Goal: Communication & Community: Share content

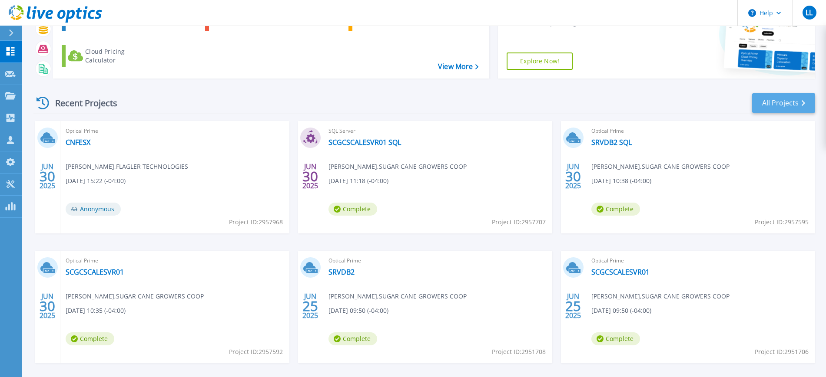
scroll to position [50, 0]
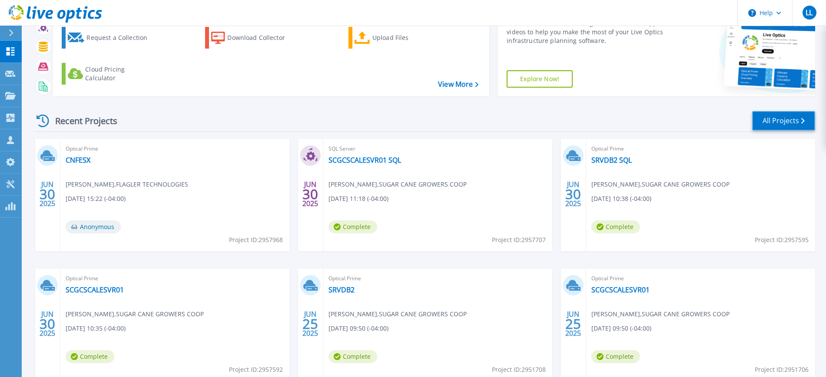
click at [790, 126] on link "All Projects" at bounding box center [783, 121] width 63 height 20
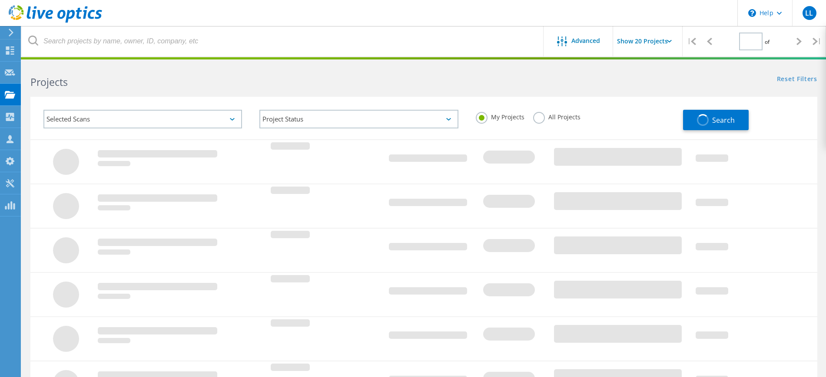
type input "1"
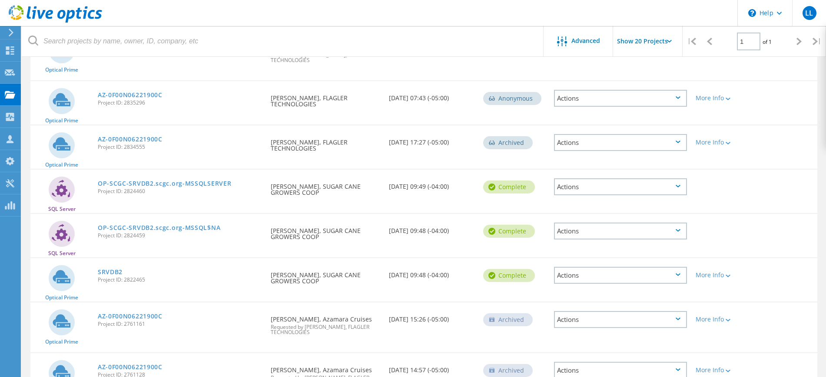
scroll to position [706, 0]
click at [193, 225] on link "OP-SCGC-SRVDB2.scgc.org-MSSQL$NA" at bounding box center [159, 228] width 122 height 6
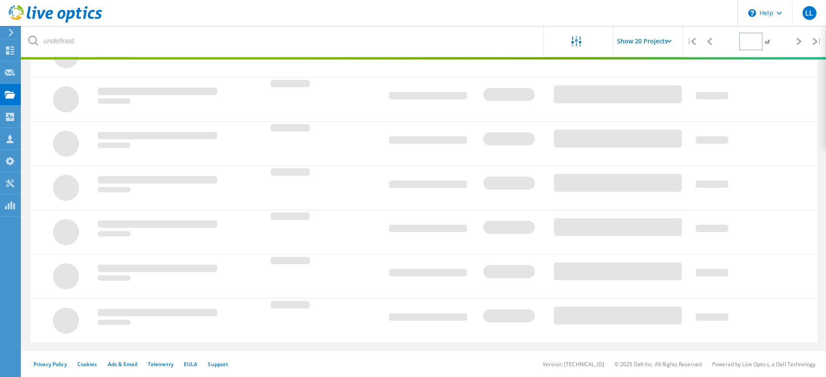
type input "1"
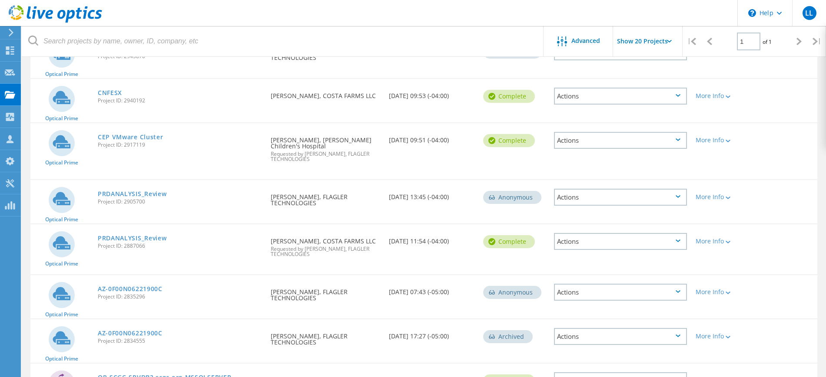
scroll to position [760, 0]
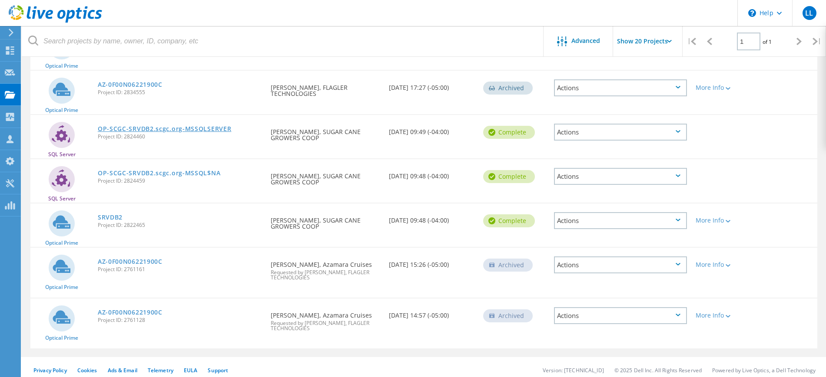
click at [191, 126] on link "OP-SCGC-SRVDB2.scgc.org-MSSQLSERVER" at bounding box center [165, 129] width 134 height 6
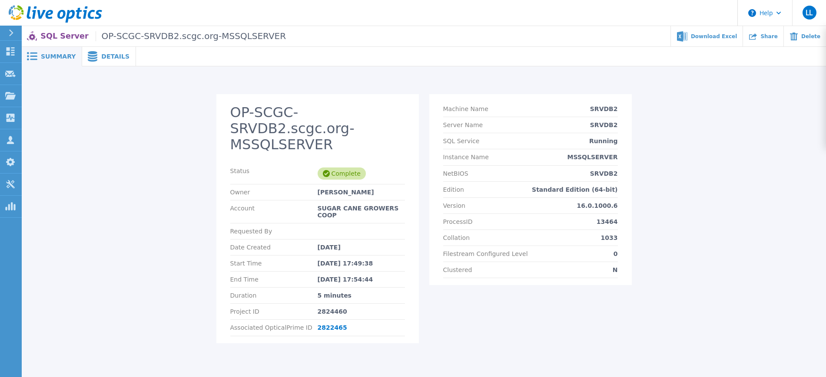
click at [112, 54] on span "Details" at bounding box center [115, 56] width 28 height 6
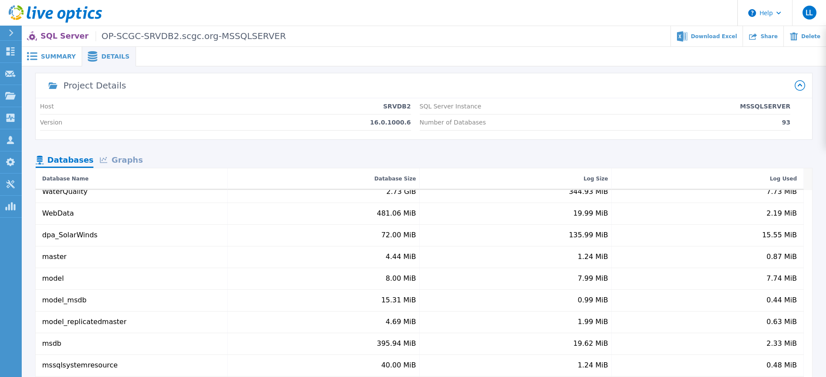
scroll to position [1771, 0]
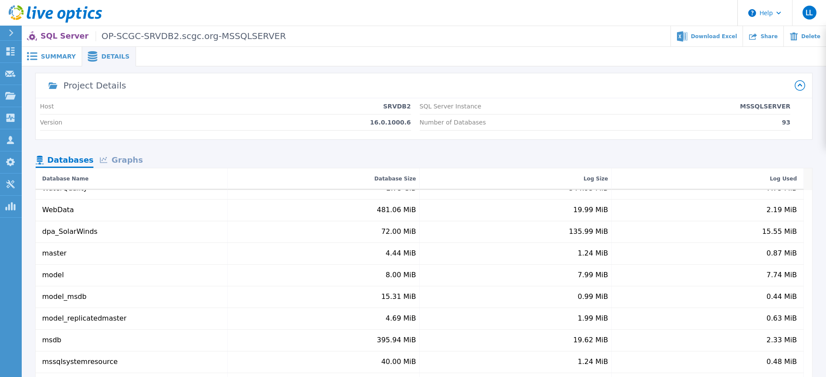
click at [137, 167] on div "Graphs" at bounding box center [121, 160] width 56 height 15
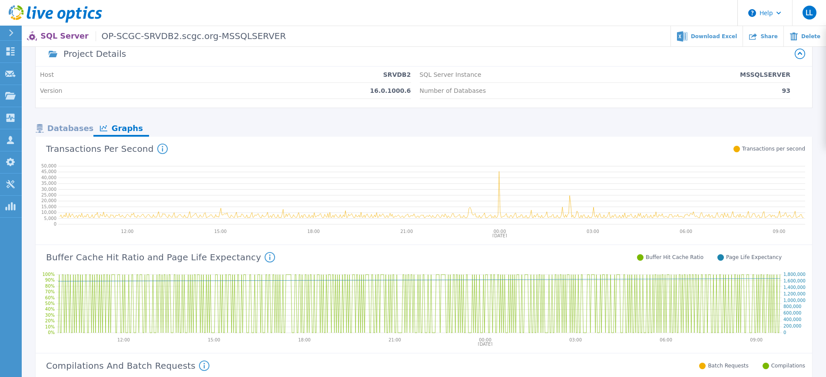
scroll to position [0, 0]
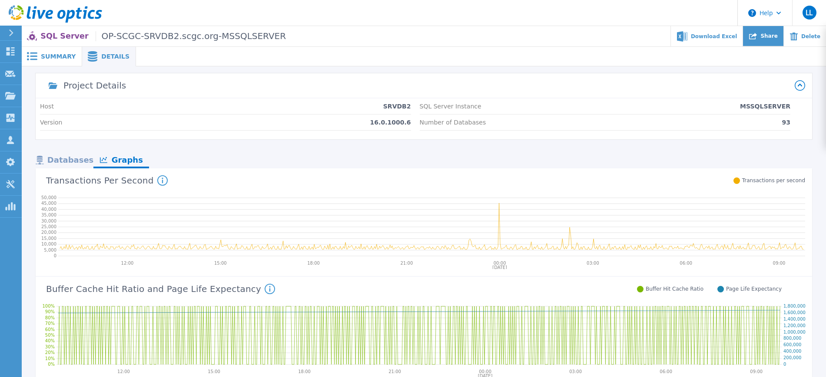
click at [775, 39] on span "Share" at bounding box center [768, 35] width 17 height 5
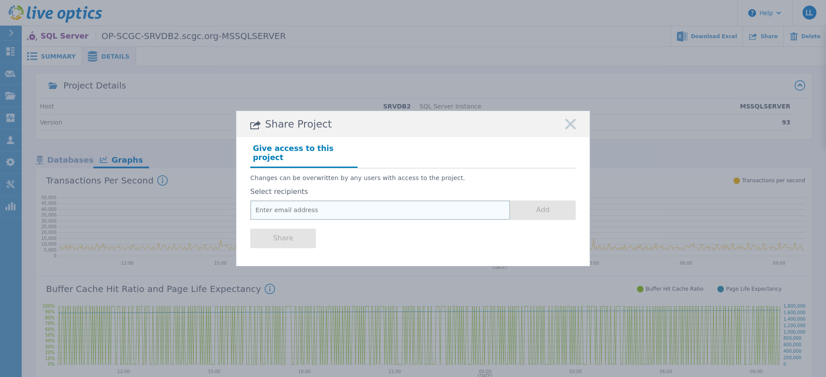
click at [321, 206] on input "email" at bounding box center [380, 211] width 260 height 20
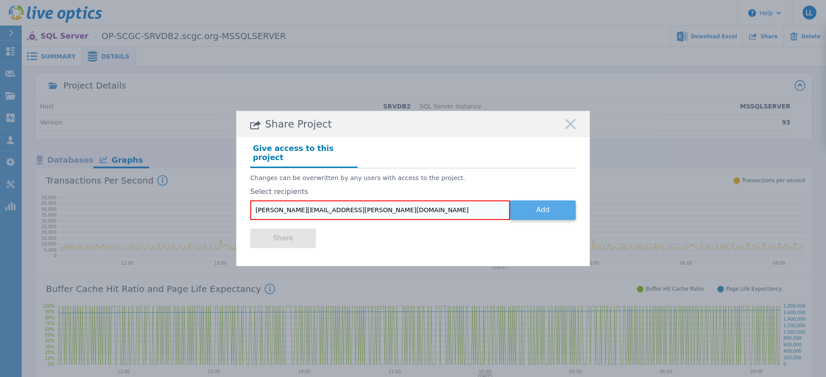
type input "[PERSON_NAME][EMAIL_ADDRESS][PERSON_NAME][DOMAIN_NAME]"
click at [561, 203] on button "Add" at bounding box center [543, 211] width 66 height 20
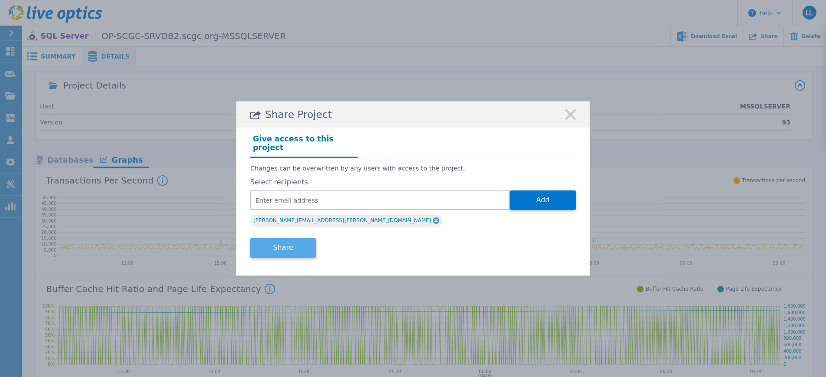
click at [278, 238] on button "Share" at bounding box center [283, 248] width 66 height 20
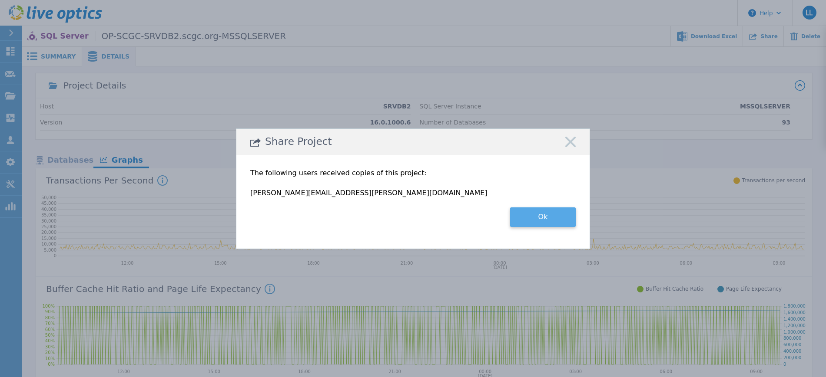
click at [560, 221] on button "Ok" at bounding box center [543, 218] width 66 height 20
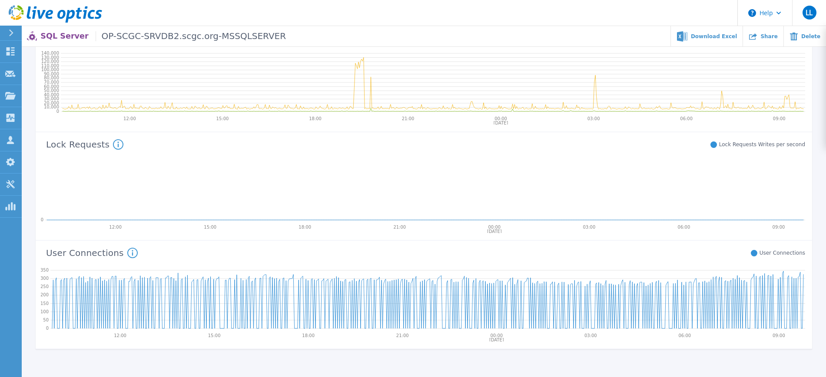
scroll to position [380, 0]
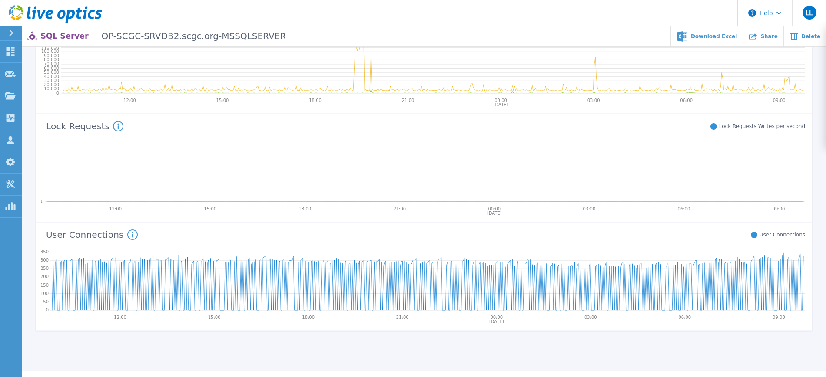
click at [128, 238] on circle at bounding box center [133, 235] width 10 height 10
click at [277, 187] on icon at bounding box center [425, 172] width 760 height 70
